Goal: Check status: Check status

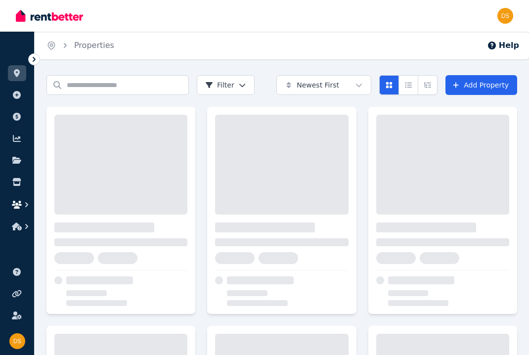
click at [24, 205] on icon "button" at bounding box center [27, 205] width 10 height 10
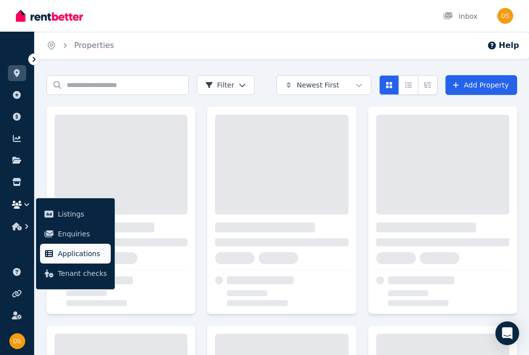
click at [62, 250] on span "Applications" at bounding box center [82, 254] width 49 height 12
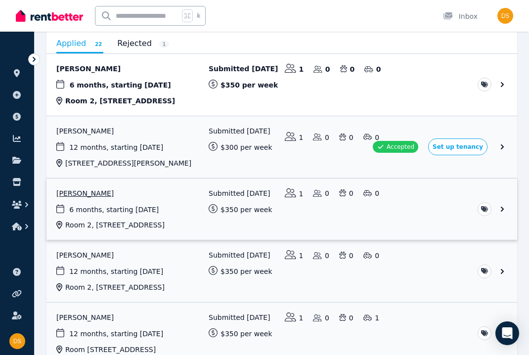
scroll to position [103, 0]
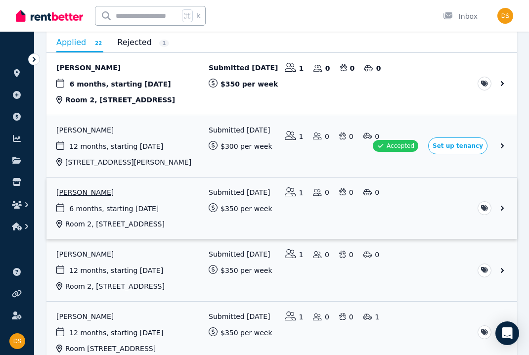
click at [91, 189] on link "View application: Tarushi Nandwani" at bounding box center [281, 208] width 471 height 62
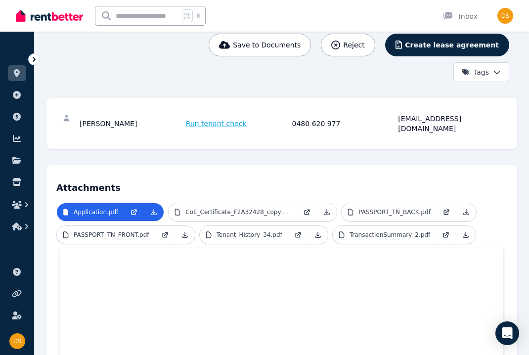
scroll to position [130, 0]
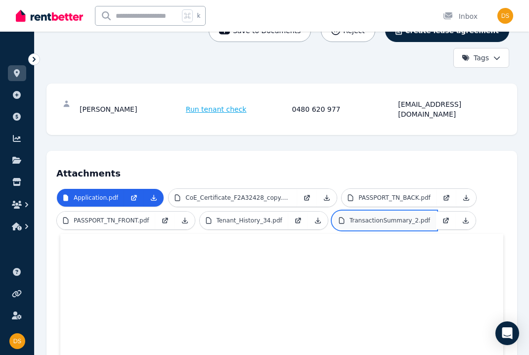
click at [372, 217] on p "TransactionSummary_2.pdf" at bounding box center [390, 221] width 81 height 8
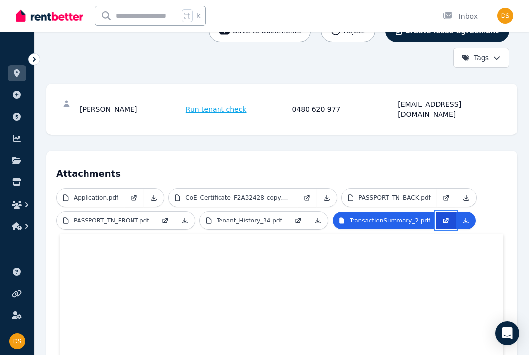
click at [446, 217] on icon at bounding box center [446, 221] width 8 height 8
click at [298, 217] on icon at bounding box center [298, 221] width 8 height 8
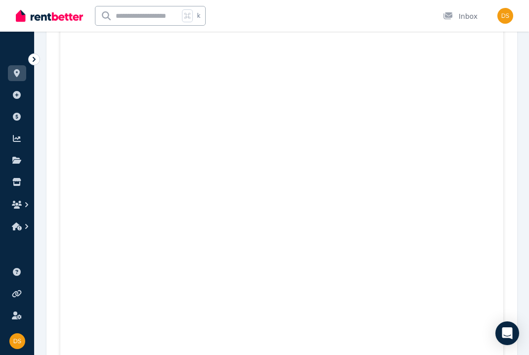
scroll to position [1052, 0]
